Goal: Task Accomplishment & Management: Complete application form

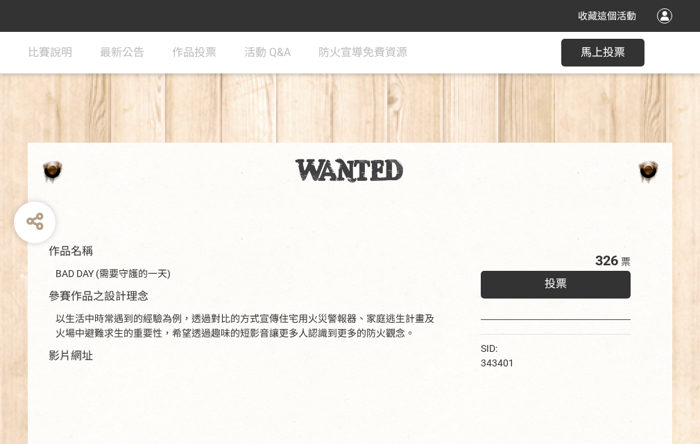
click at [666, 29] on div "收藏這個活動" at bounding box center [350, 16] width 700 height 32
click at [433, 137] on div "作品名稱 BAD DAY (需要守護的一天) 參賽作品之設計理念 以生活中時常遇到的經驗為例，透過對比的方式宣傳住宅用火災警報器、家庭逃生計畫及火場中避難求生…" at bounding box center [350, 323] width 700 height 583
click at [552, 281] on span "投票" at bounding box center [555, 283] width 22 height 13
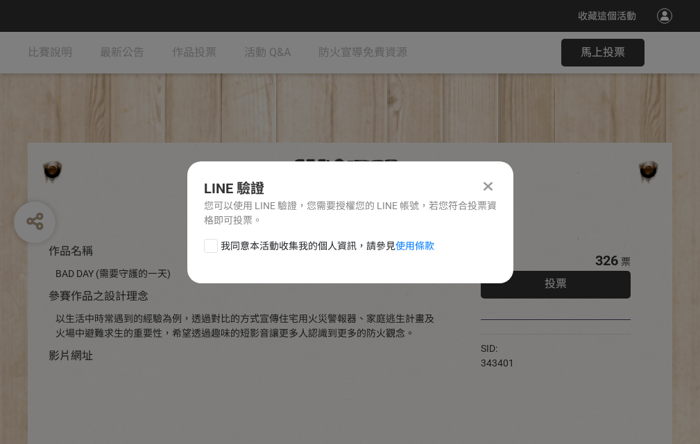
click at [209, 243] on div at bounding box center [211, 246] width 14 height 14
checkbox input "true"
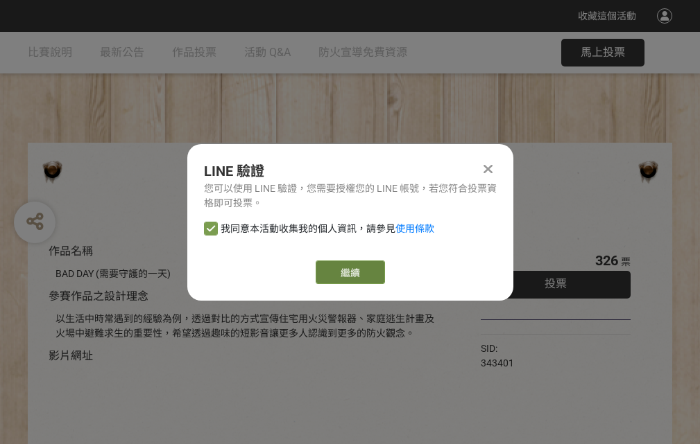
click at [349, 272] on link "繼續" at bounding box center [349, 273] width 69 height 24
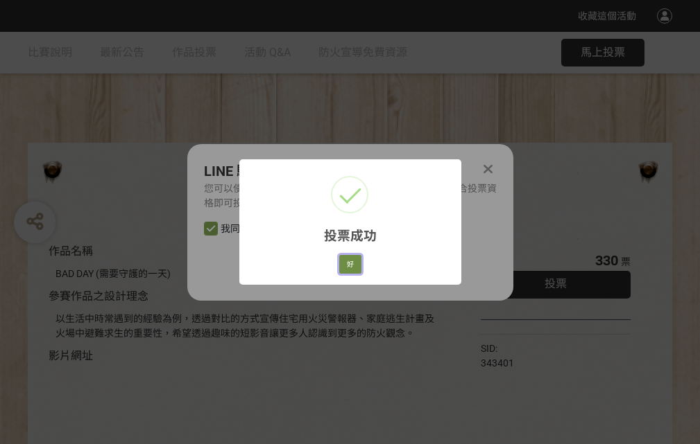
click at [346, 262] on button "好" at bounding box center [350, 264] width 22 height 19
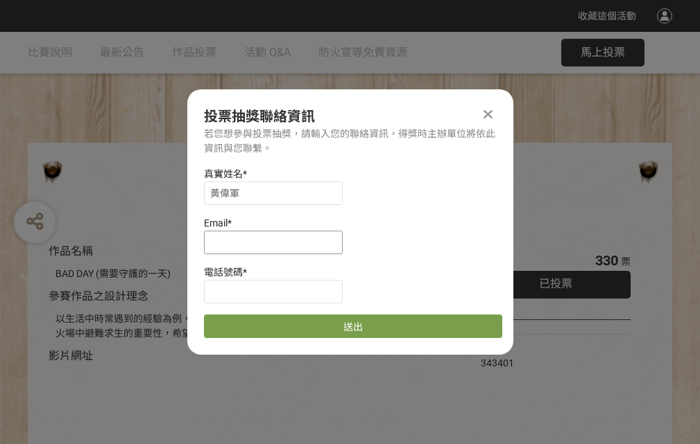
click at [277, 242] on input at bounding box center [273, 243] width 139 height 24
type input "[EMAIL_ADDRESS][DOMAIN_NAME]"
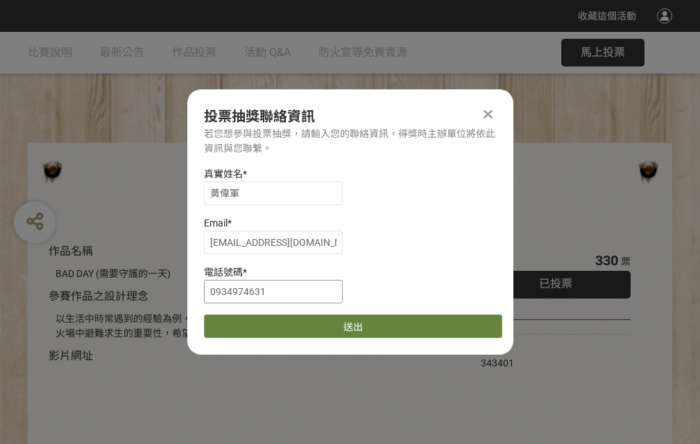
type input "0934974631"
click at [243, 322] on button "送出" at bounding box center [353, 327] width 298 height 24
